Goal: Task Accomplishment & Management: Complete application form

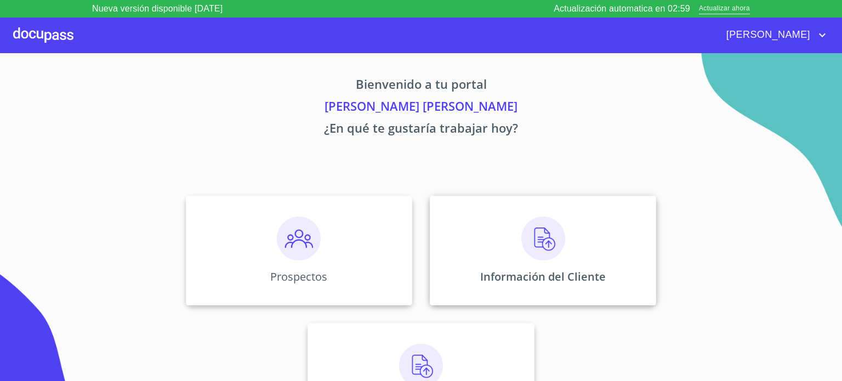
click at [522, 230] on img at bounding box center [544, 239] width 44 height 44
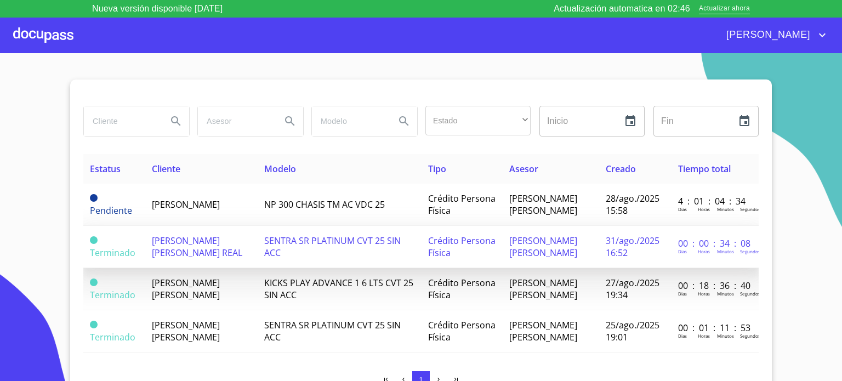
click at [197, 259] on span "[PERSON_NAME] [PERSON_NAME] REAL" at bounding box center [197, 247] width 90 height 24
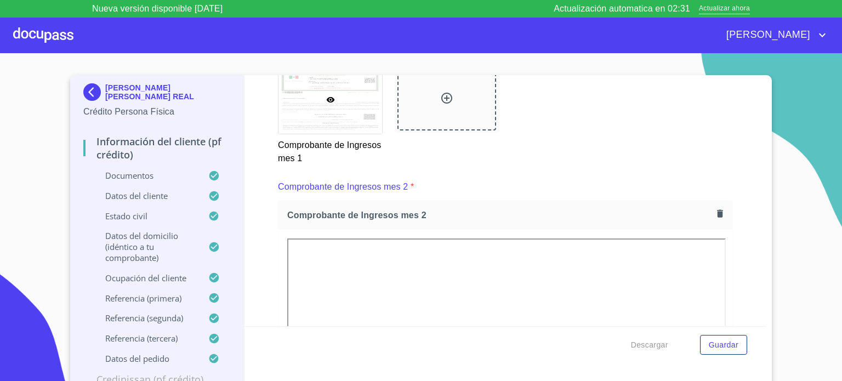
scroll to position [1148, 0]
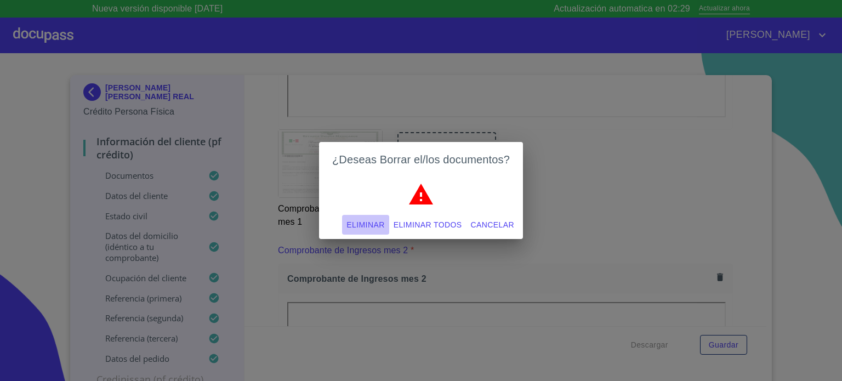
click at [367, 218] on span "Eliminar" at bounding box center [366, 225] width 38 height 14
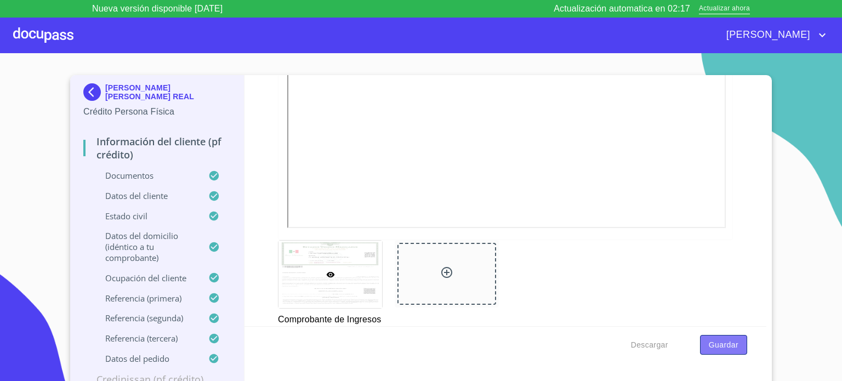
click at [719, 353] on button "Guardar" at bounding box center [723, 345] width 47 height 20
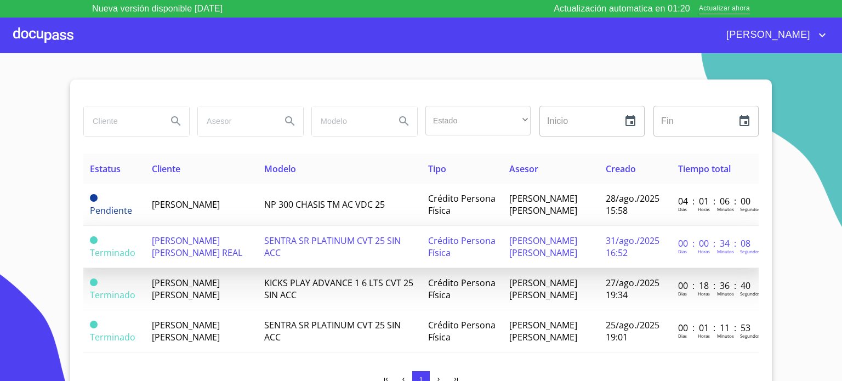
click at [208, 263] on td "[PERSON_NAME] [PERSON_NAME] REAL" at bounding box center [201, 247] width 112 height 42
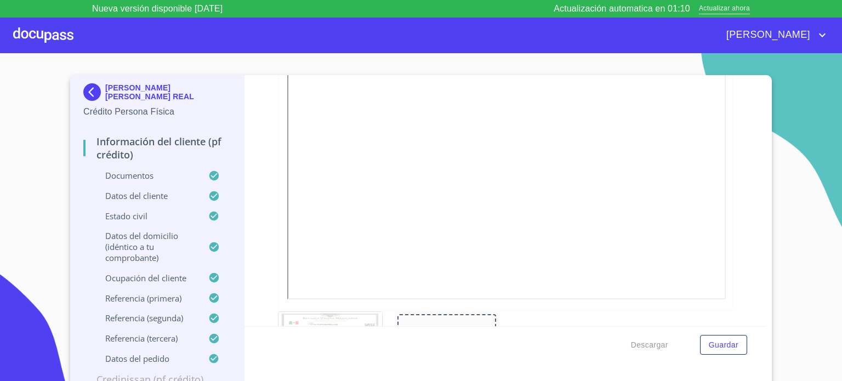
scroll to position [973, 0]
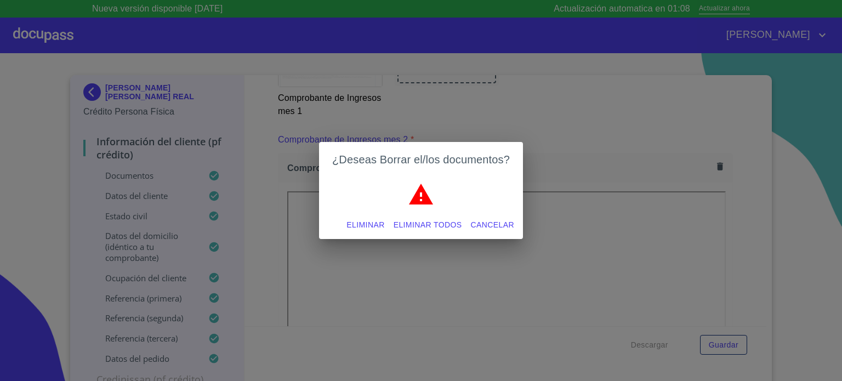
click at [371, 219] on span "Eliminar" at bounding box center [366, 225] width 38 height 14
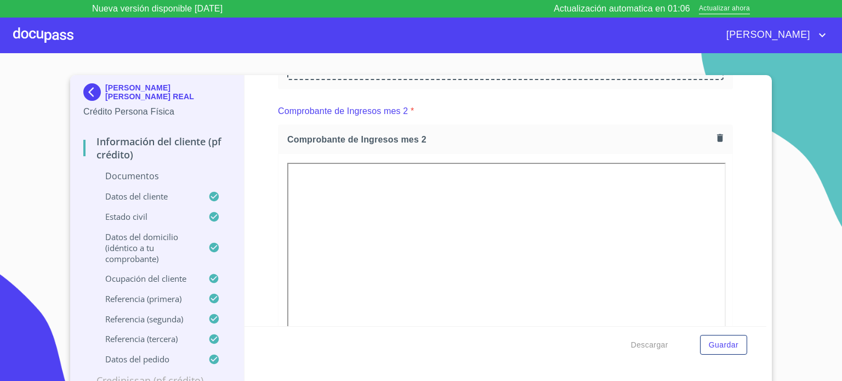
scroll to position [1109, 0]
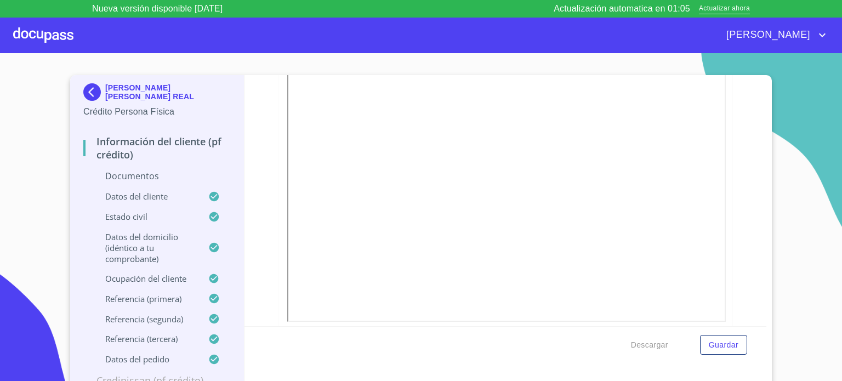
click at [731, 346] on span "Guardar" at bounding box center [724, 345] width 30 height 14
